Goal: Information Seeking & Learning: Learn about a topic

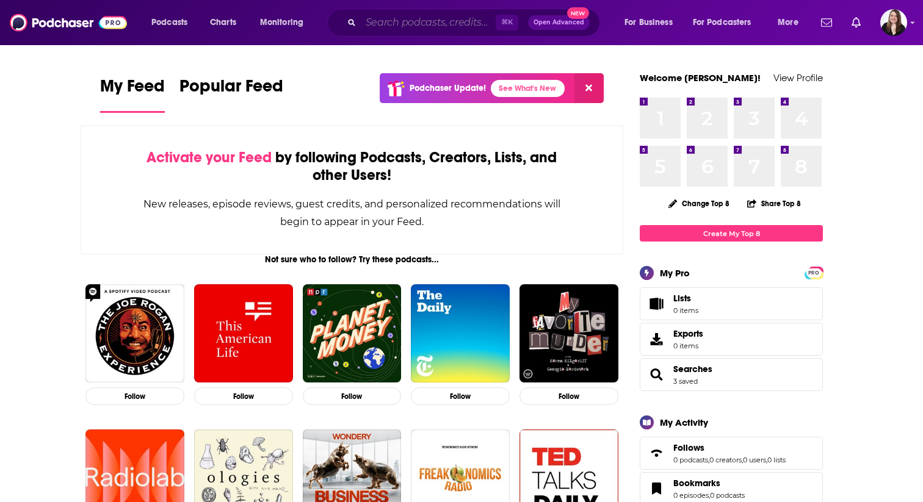
click at [412, 23] on input "Search podcasts, credits, & more..." at bounding box center [428, 23] width 135 height 20
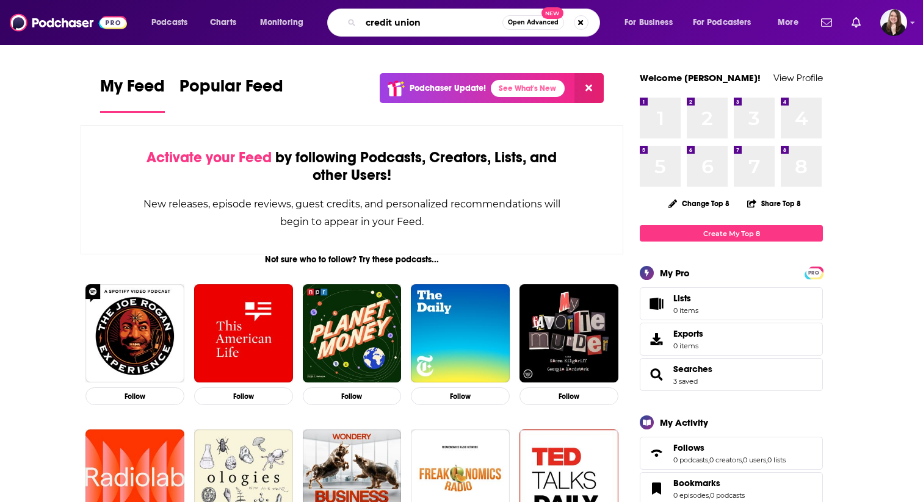
type input "credit union"
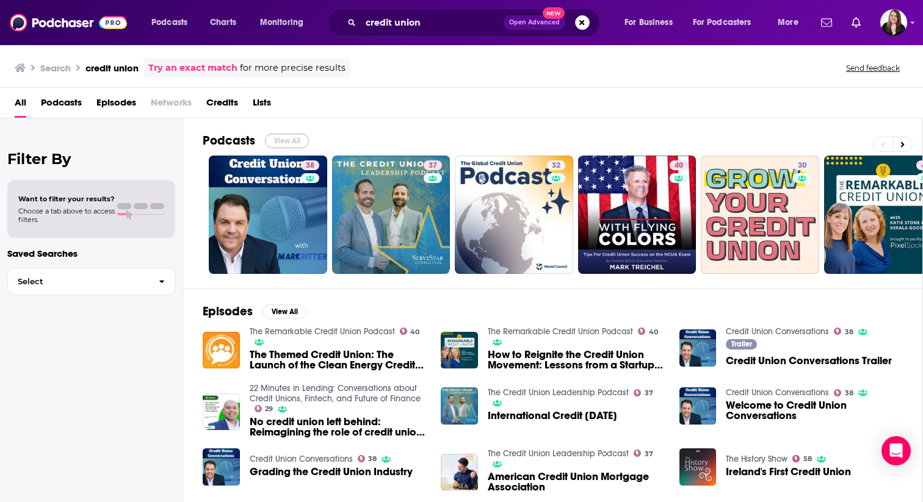
click at [295, 139] on button "View All" at bounding box center [287, 141] width 44 height 15
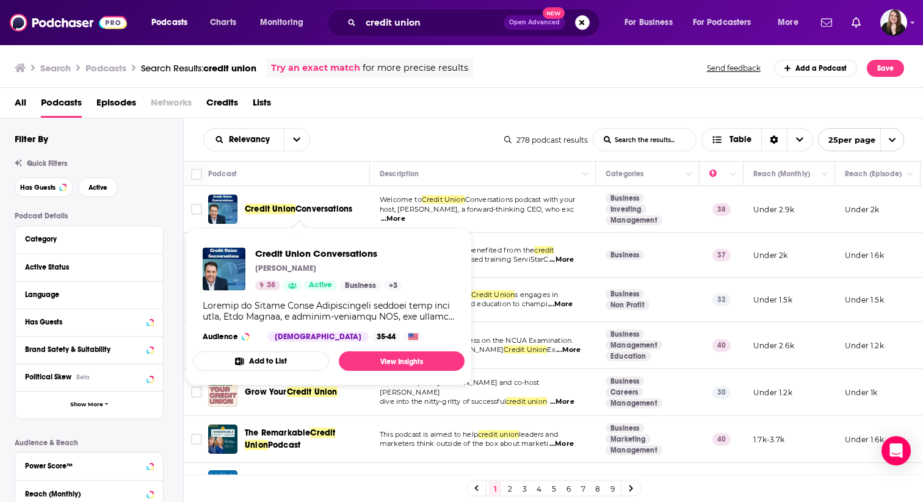
click at [309, 212] on span "Conversations" at bounding box center [323, 209] width 57 height 10
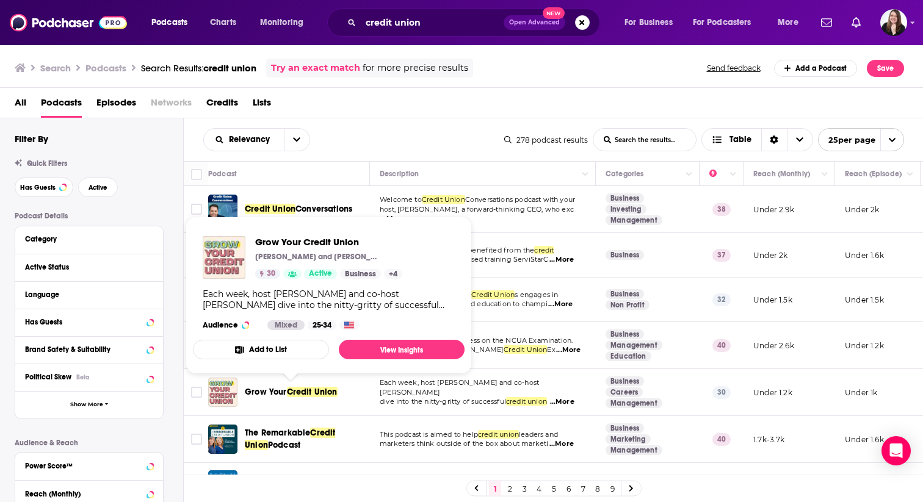
click at [280, 391] on span "Grow Your" at bounding box center [266, 392] width 42 height 10
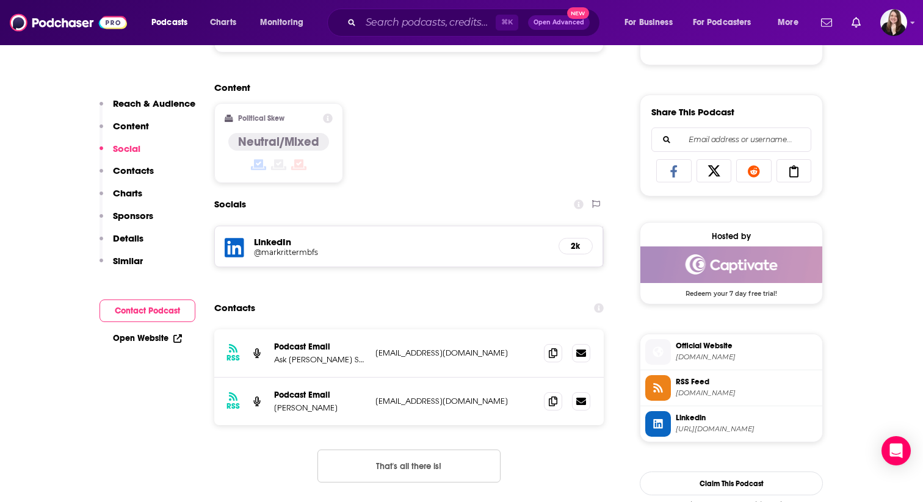
scroll to position [718, 0]
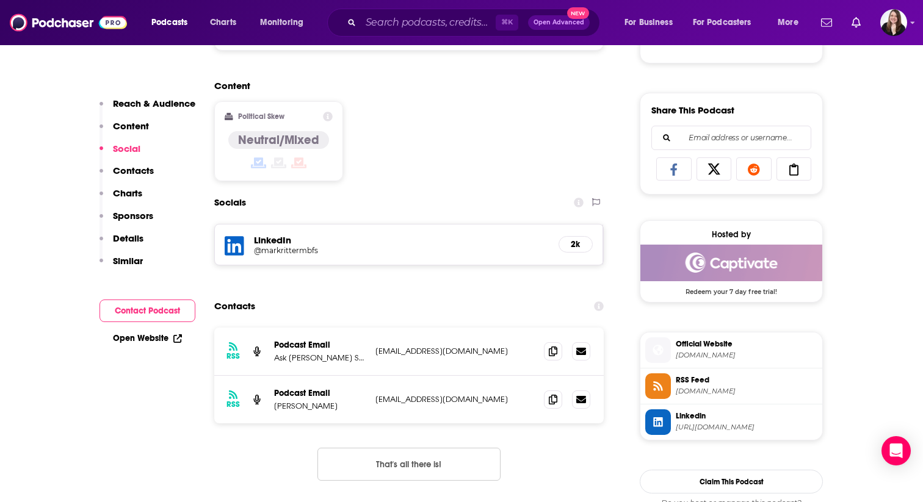
click at [274, 253] on h5 "@markrittermbfs" at bounding box center [351, 250] width 195 height 9
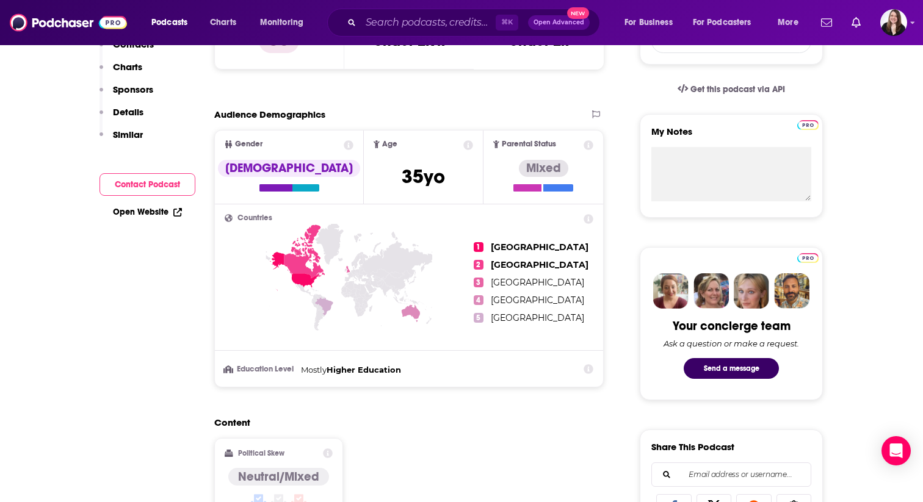
scroll to position [0, 0]
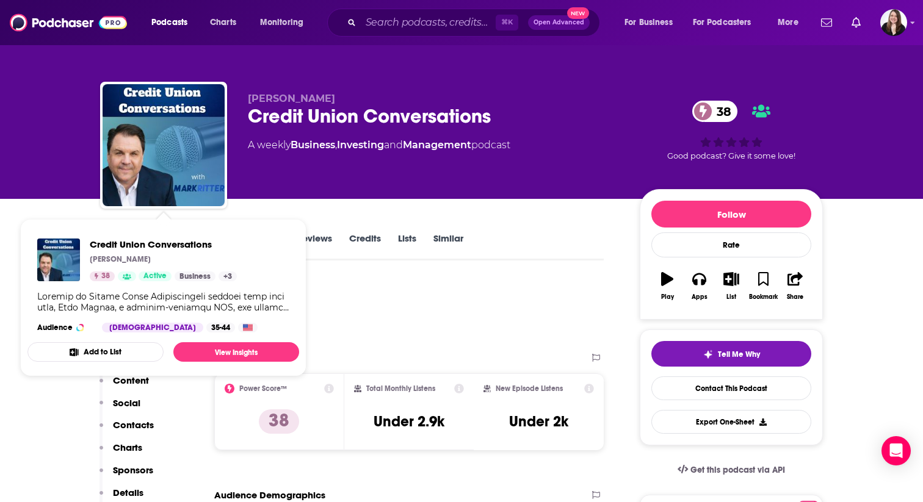
click at [411, 338] on div "Podcast Insights" at bounding box center [347, 311] width 494 height 62
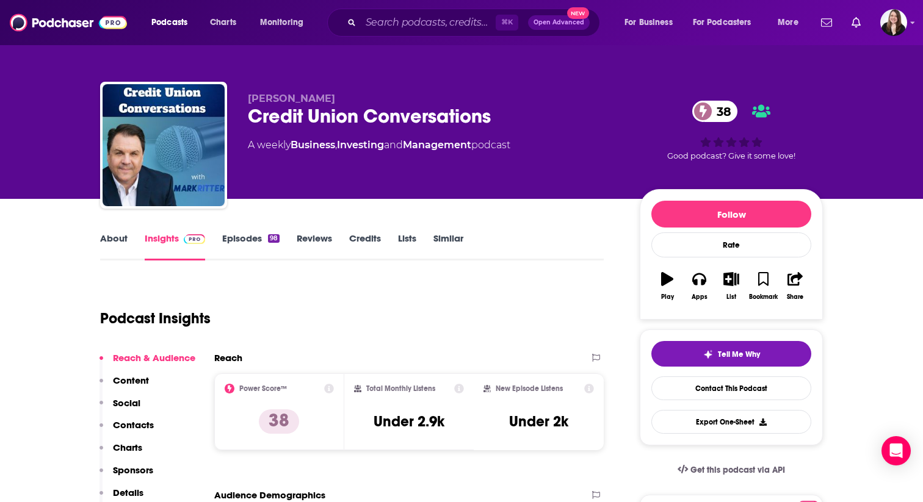
click at [256, 241] on link "Episodes 98" at bounding box center [250, 246] width 57 height 28
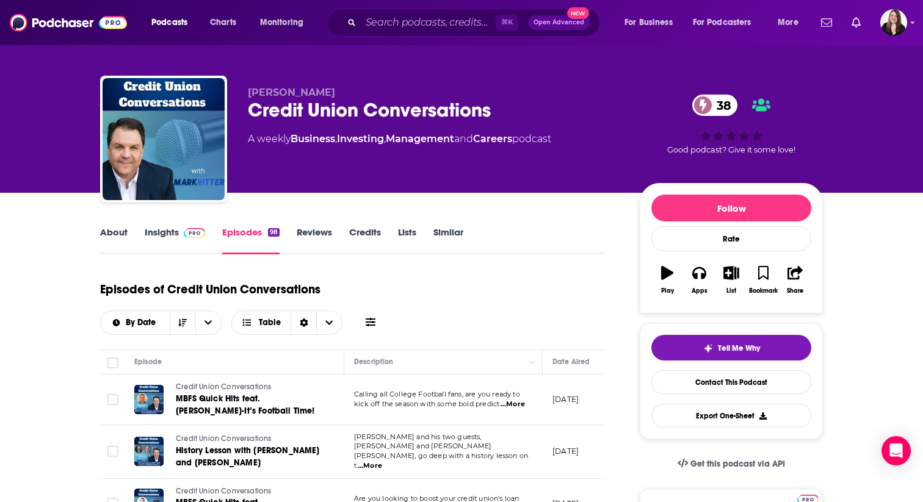
scroll to position [8, 0]
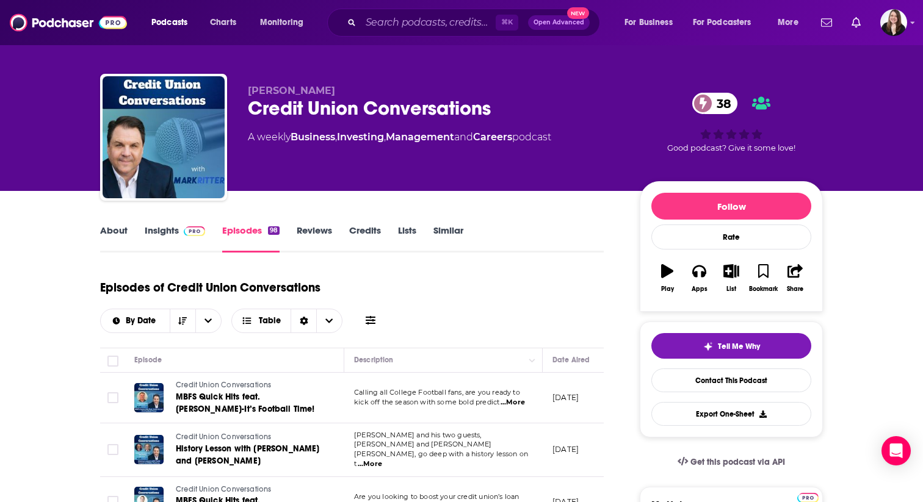
click at [113, 234] on link "About" at bounding box center [113, 239] width 27 height 28
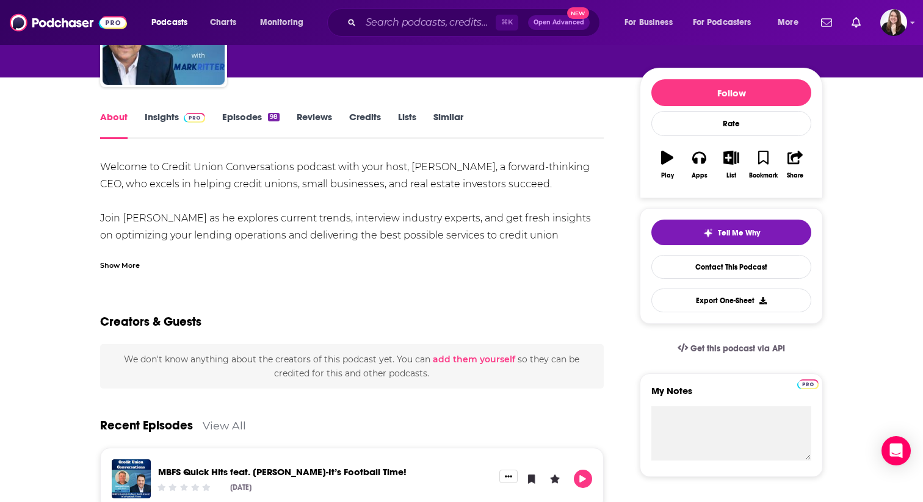
scroll to position [123, 0]
